Goal: Find contact information: Obtain details needed to contact an individual or organization

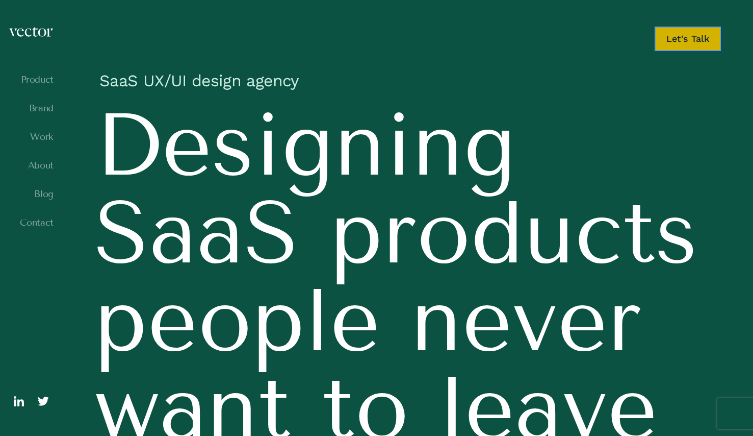
click at [685, 42] on link "Let's Talk" at bounding box center [688, 39] width 66 height 24
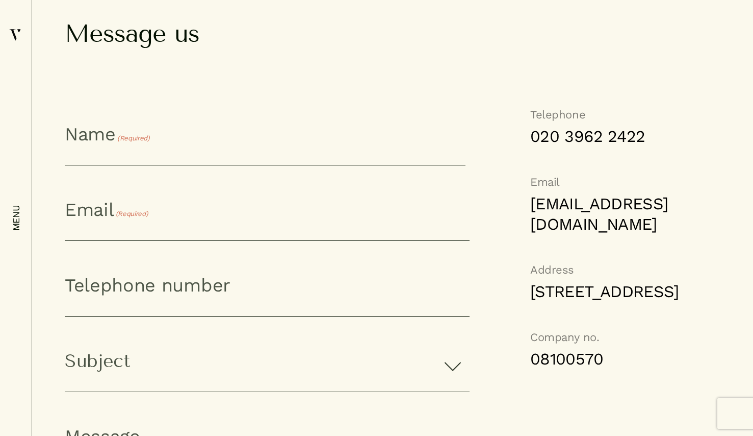
scroll to position [814, 0]
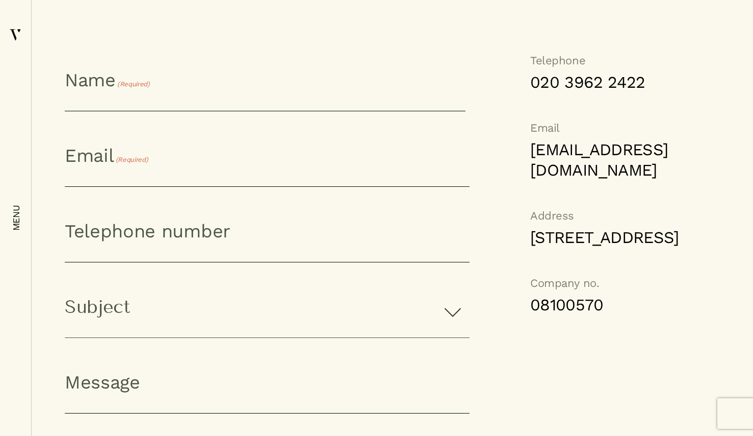
drag, startPoint x: 601, startPoint y: 276, endPoint x: 532, endPoint y: 276, distance: 68.9
click at [532, 247] on address "[STREET_ADDRESS]" at bounding box center [603, 237] width 146 height 20
copy address "E8 3PN"
